Goal: Transaction & Acquisition: Book appointment/travel/reservation

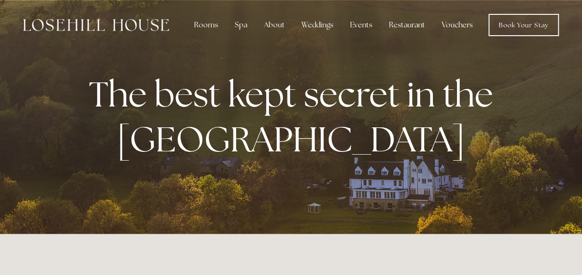
drag, startPoint x: 580, startPoint y: 16, endPoint x: 586, endPoint y: 26, distance: 11.6
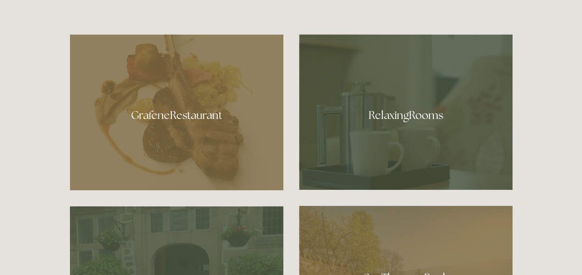
scroll to position [461, 0]
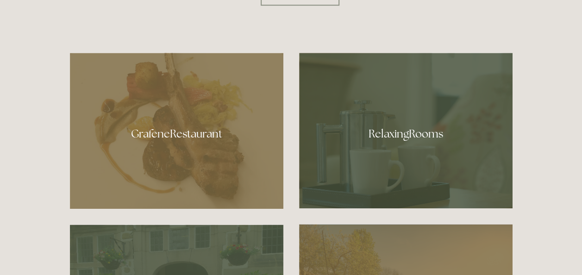
drag, startPoint x: 581, startPoint y: 61, endPoint x: 585, endPoint y: 79, distance: 17.9
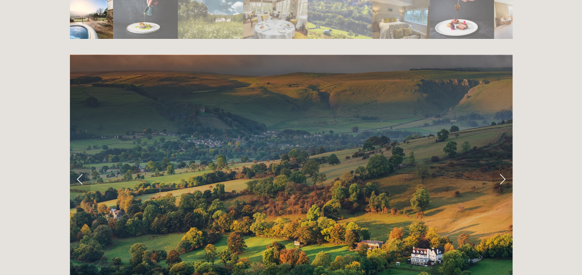
scroll to position [1767, 0]
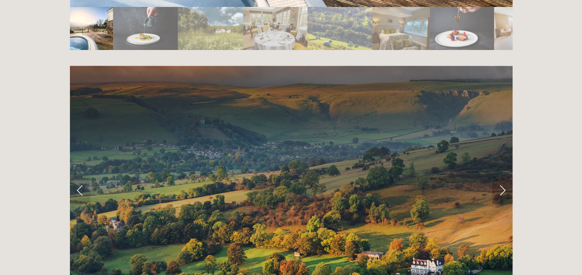
click at [509, 177] on link "Next Slide" at bounding box center [502, 191] width 20 height 28
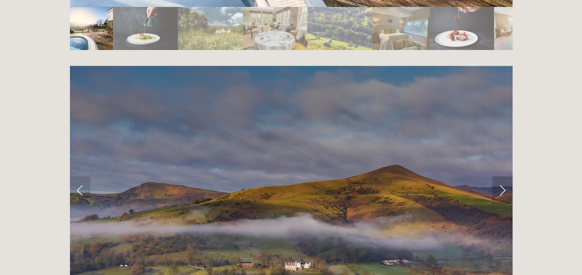
click at [501, 177] on link "Next Slide" at bounding box center [502, 191] width 20 height 28
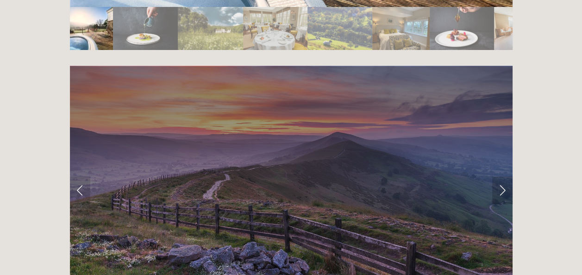
click at [501, 177] on link "Next Slide" at bounding box center [502, 191] width 20 height 28
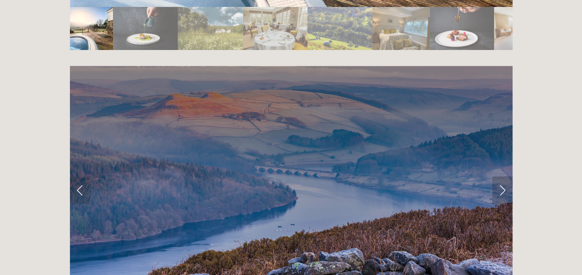
click at [501, 177] on link "Next Slide" at bounding box center [502, 191] width 20 height 28
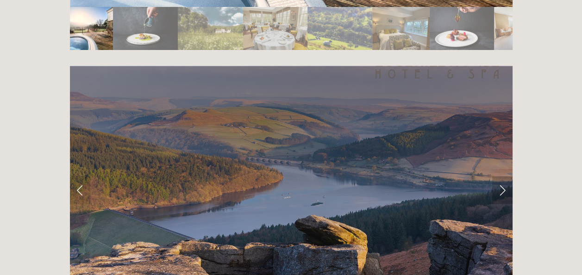
click at [501, 177] on link "Next Slide" at bounding box center [502, 191] width 20 height 28
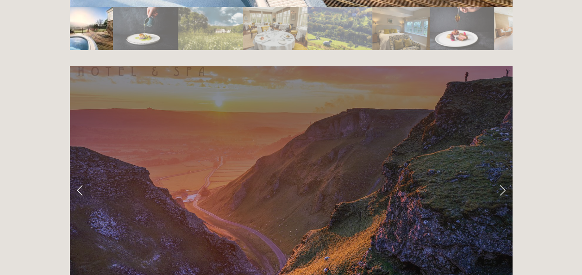
click at [501, 177] on link "Next Slide" at bounding box center [502, 191] width 20 height 28
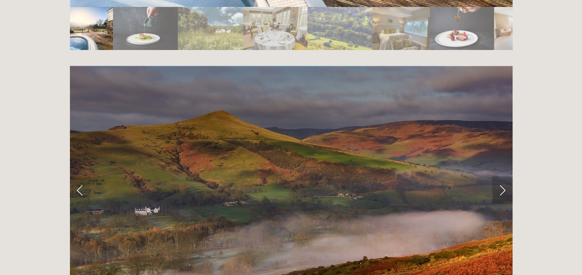
click at [501, 177] on link "Next Slide" at bounding box center [502, 191] width 20 height 28
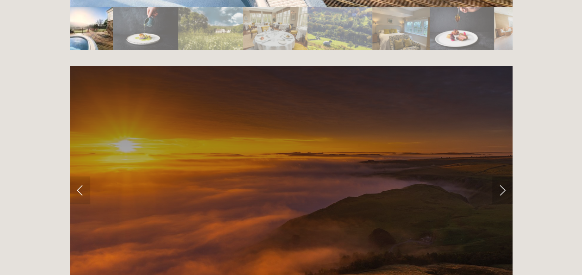
click at [501, 177] on link "Next Slide" at bounding box center [502, 191] width 20 height 28
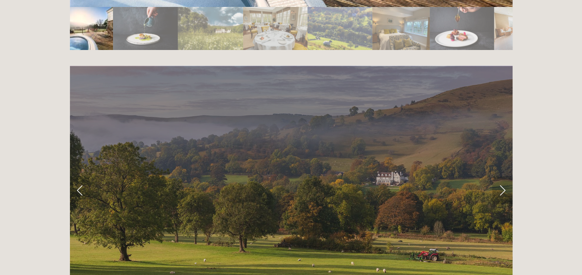
click at [501, 177] on link "Next Slide" at bounding box center [502, 191] width 20 height 28
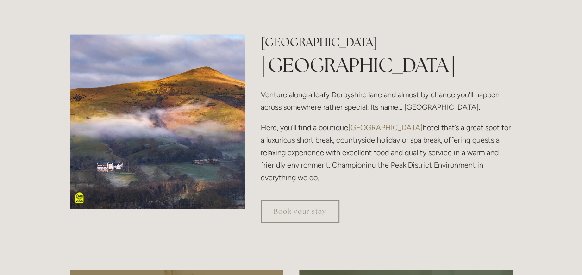
scroll to position [237, 0]
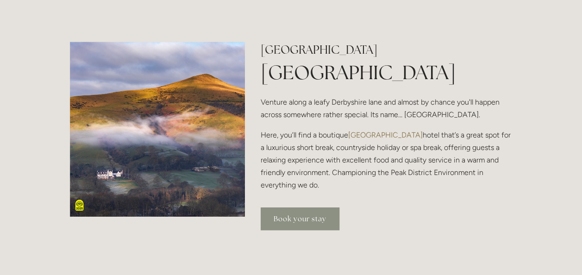
click at [302, 217] on link "Book your stay" at bounding box center [300, 219] width 79 height 23
